Goal: Task Accomplishment & Management: Complete application form

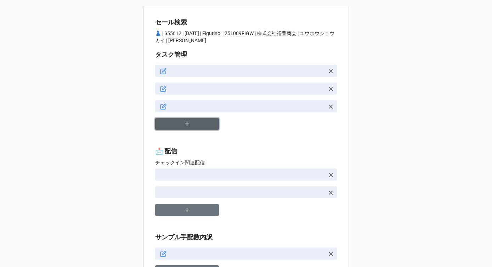
click at [179, 126] on button "button" at bounding box center [187, 124] width 64 height 12
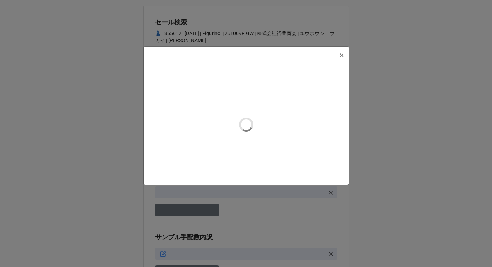
type textarea "x"
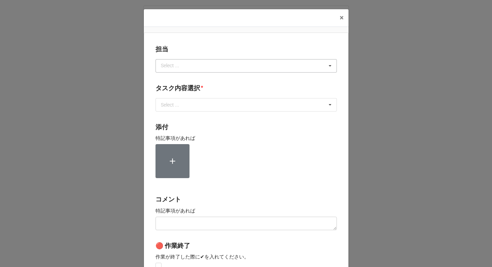
click at [178, 66] on div "Select ..." at bounding box center [174, 66] width 30 height 8
type input "[PERSON_NAME]"
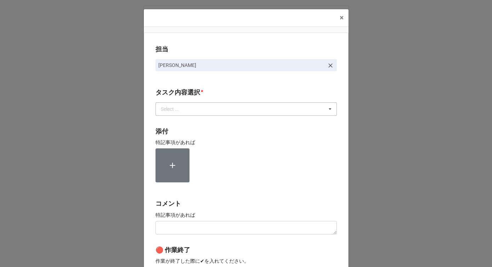
click at [167, 109] on div "Select ..." at bounding box center [174, 109] width 30 height 8
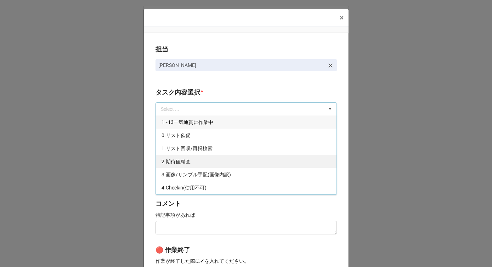
click at [170, 162] on span "2.期待値精査" at bounding box center [175, 162] width 29 height 6
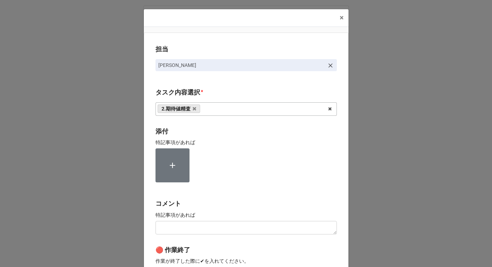
click at [151, 161] on div "担当 川島 タスク内容選択 * 2.期待値精査 1~13一気通貫に作業中 0.リスト催促 1.リスト回収/再掲検索 3.画像/サンプル手配(画像内訳) 4.C…" at bounding box center [246, 175] width 205 height 285
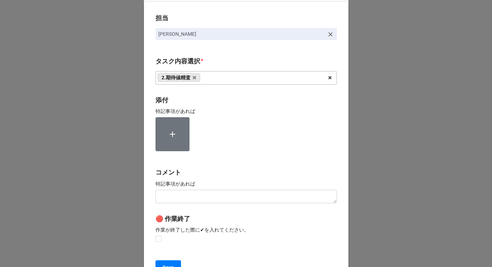
scroll to position [90, 0]
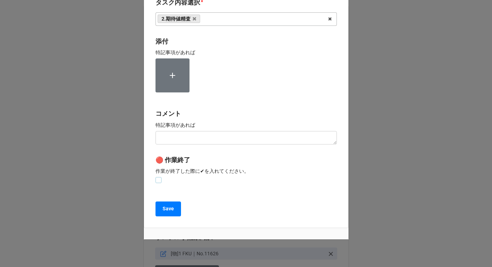
click at [158, 177] on label at bounding box center [158, 177] width 6 height 0
checkbox input "true"
click at [160, 205] on button "Save" at bounding box center [167, 208] width 25 height 15
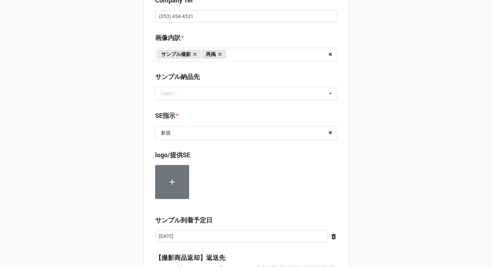
scroll to position [410, 0]
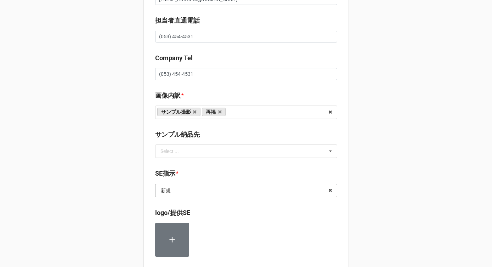
click at [182, 191] on input "text" at bounding box center [246, 190] width 181 height 13
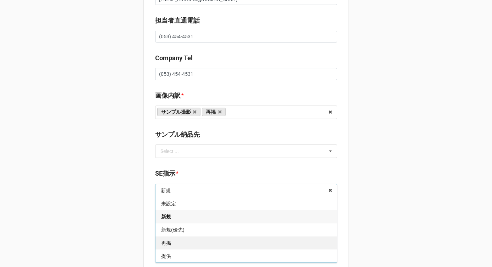
click at [169, 249] on div "再掲" at bounding box center [245, 242] width 181 height 13
type textarea "x"
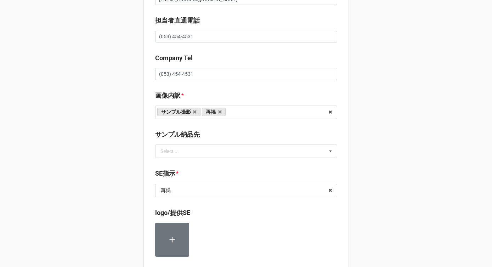
click at [195, 164] on div "セール検索 👗 | S55612 | 10/09 (木) | Figurino | 251009FIGW | 株式会社裕豊商会 | ユウホウショウカイ | 川…" at bounding box center [245, 129] width 205 height 1067
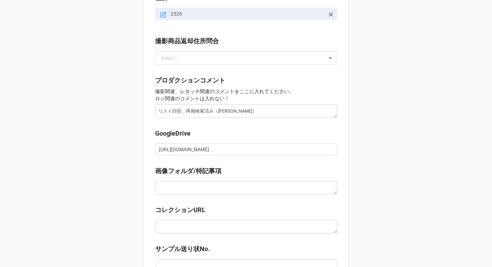
scroll to position [818, 0]
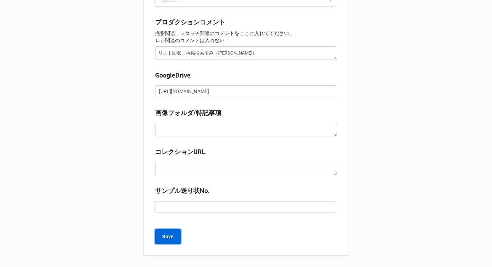
click at [167, 234] on b "Save" at bounding box center [167, 236] width 11 height 7
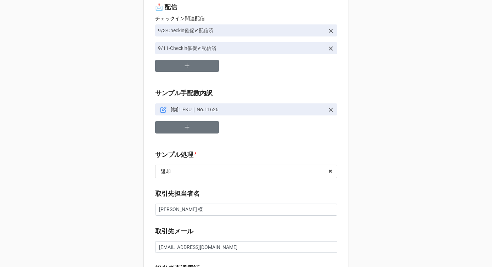
scroll to position [206, 0]
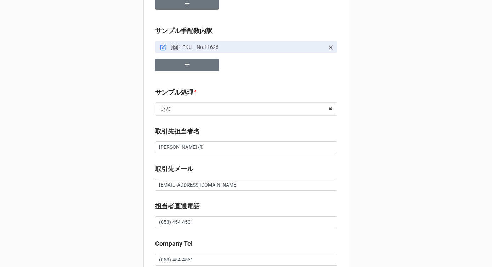
type textarea "x"
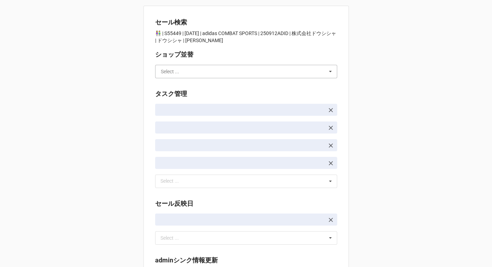
click at [187, 69] on input "text" at bounding box center [246, 71] width 181 height 13
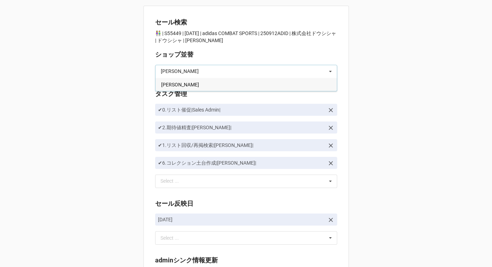
type input "[PERSON_NAME]"
click at [181, 84] on div "[PERSON_NAME]" at bounding box center [245, 84] width 181 height 13
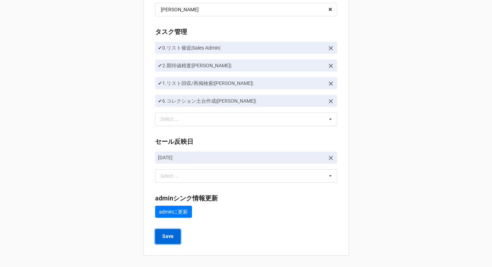
click at [168, 237] on b "Save" at bounding box center [167, 236] width 11 height 7
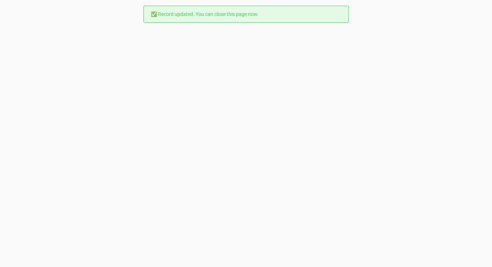
scroll to position [0, 0]
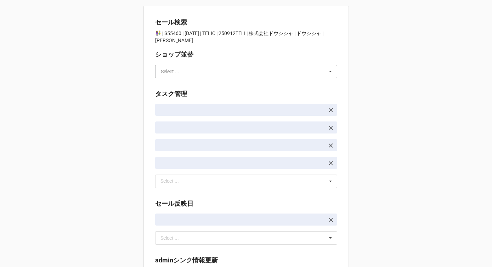
click at [191, 71] on input "text" at bounding box center [246, 71] width 181 height 13
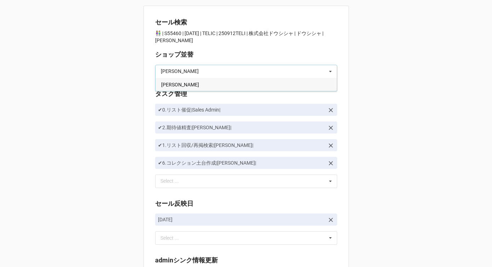
type input "[PERSON_NAME]"
click at [187, 84] on div "[PERSON_NAME]" at bounding box center [245, 84] width 181 height 13
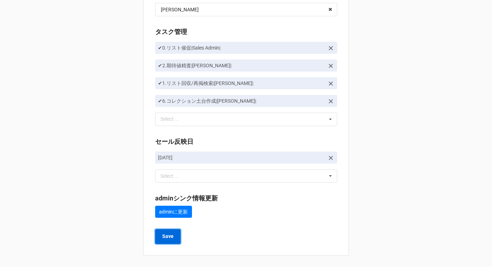
click at [172, 235] on button "Save" at bounding box center [167, 236] width 25 height 15
